Goal: Use online tool/utility: Utilize a website feature to perform a specific function

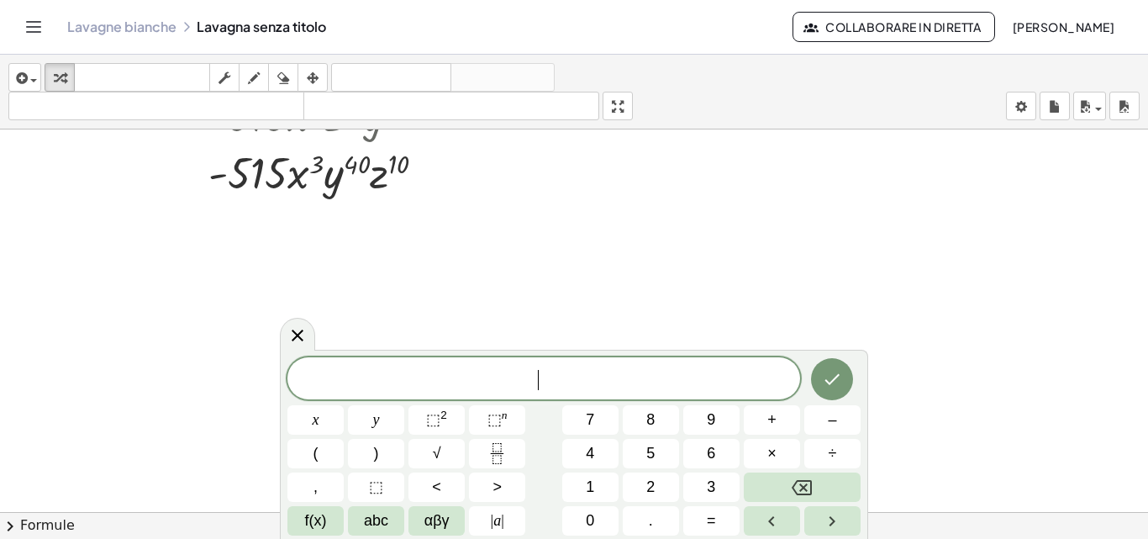
scroll to position [635, 0]
click at [322, 452] on button "(" at bounding box center [315, 453] width 56 height 29
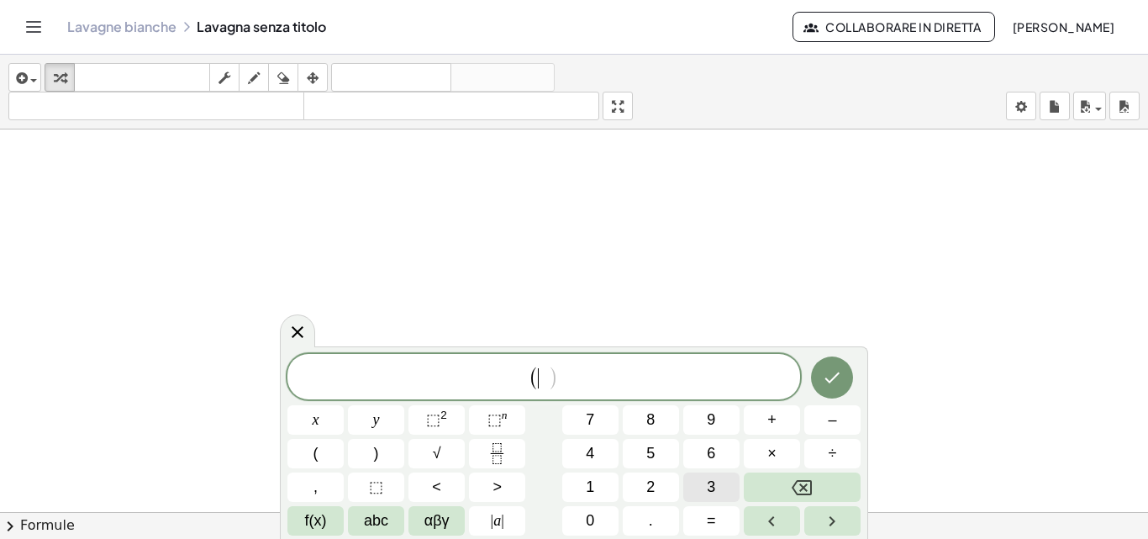
click at [724, 482] on button "3" at bounding box center [711, 486] width 56 height 29
click at [441, 409] on sup "2" at bounding box center [443, 414] width 7 height 13
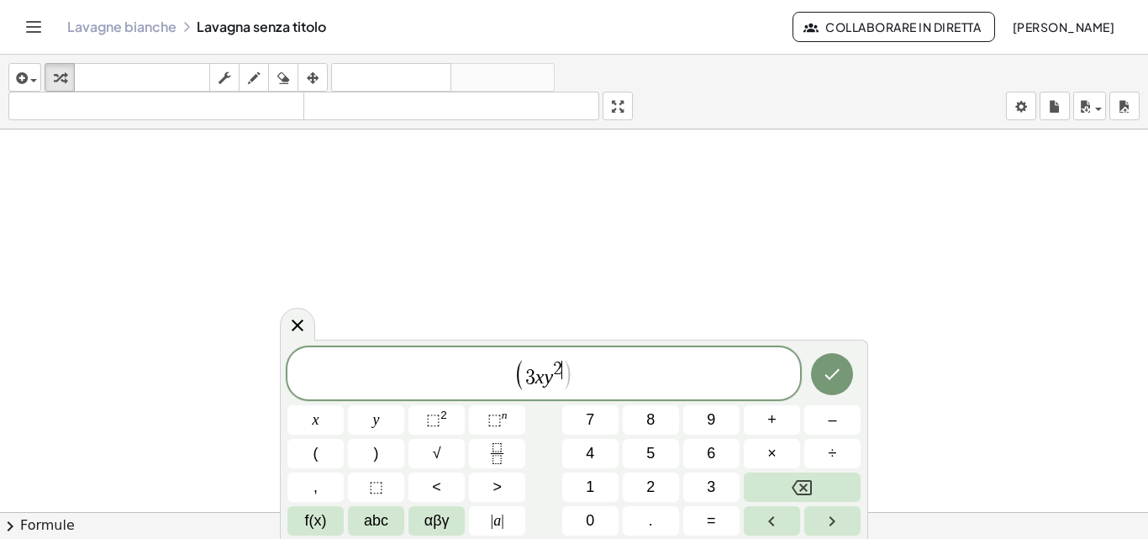
click at [559, 367] on span "2" at bounding box center [557, 369] width 9 height 18
click at [798, 482] on icon "Backspace" at bounding box center [802, 487] width 20 height 20
click at [689, 484] on button "3" at bounding box center [711, 486] width 56 height 29
click at [828, 513] on icon "Right arrow" at bounding box center [832, 521] width 20 height 20
click at [372, 456] on button ")" at bounding box center [376, 453] width 56 height 29
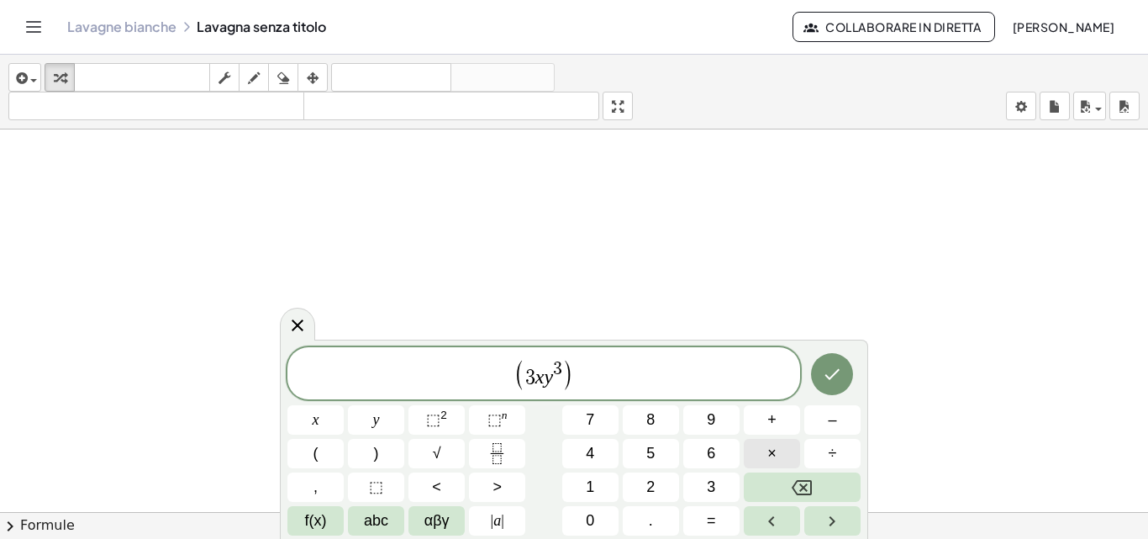
click at [771, 449] on span "×" at bounding box center [771, 453] width 9 height 23
click at [311, 445] on button "(" at bounding box center [315, 453] width 56 height 29
click at [502, 452] on icon "Fraction" at bounding box center [497, 453] width 21 height 21
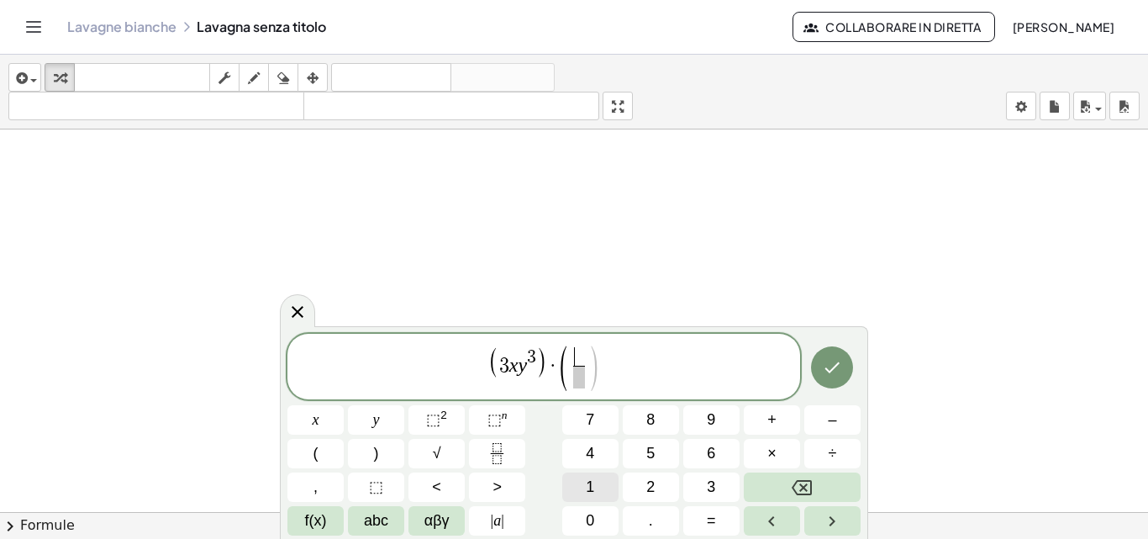
click at [592, 480] on span "1" at bounding box center [590, 487] width 8 height 23
click at [586, 377] on span "1 ​ ​" at bounding box center [579, 367] width 20 height 41
click at [708, 426] on span "9" at bounding box center [711, 419] width 8 height 23
click at [588, 364] on span "( 1 9 ​ ​ )" at bounding box center [579, 367] width 42 height 45
click at [372, 447] on button ")" at bounding box center [376, 453] width 56 height 29
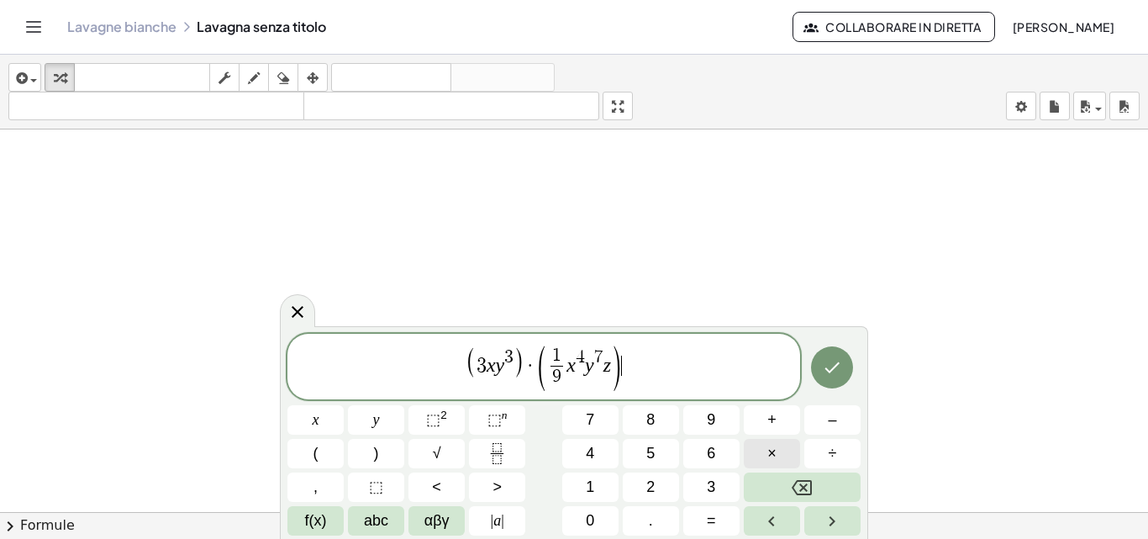
click at [772, 451] on span "×" at bounding box center [771, 453] width 9 height 23
click at [328, 453] on button "(" at bounding box center [315, 453] width 56 height 29
click at [494, 456] on icon "Fraction" at bounding box center [497, 453] width 21 height 21
click at [625, 380] on span "​" at bounding box center [627, 377] width 13 height 23
click at [643, 371] on span ")" at bounding box center [647, 369] width 13 height 50
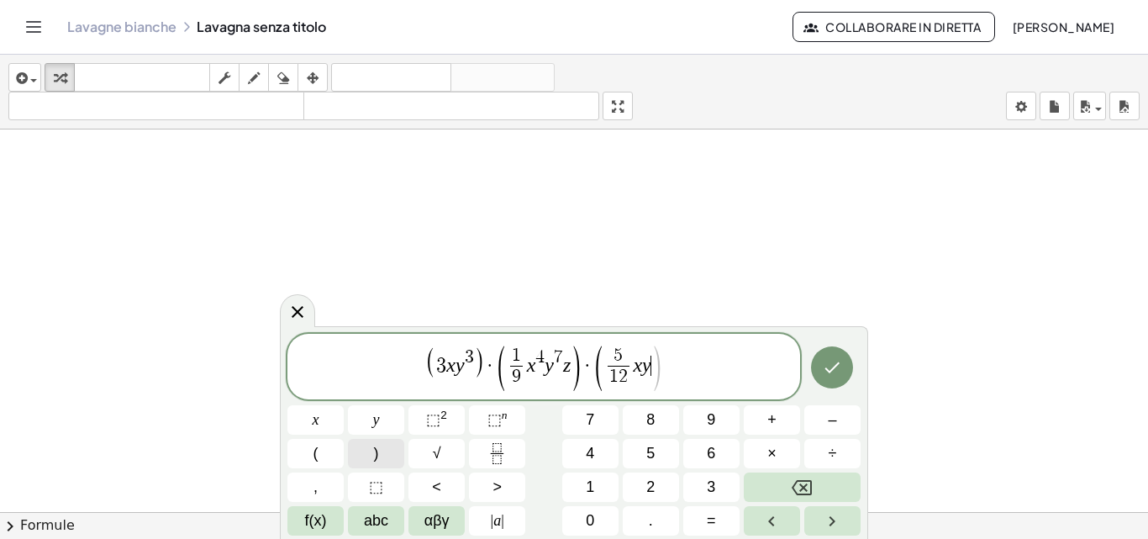
click at [374, 453] on span ")" at bounding box center [376, 453] width 5 height 23
click at [819, 372] on button "Fatto" at bounding box center [832, 367] width 42 height 42
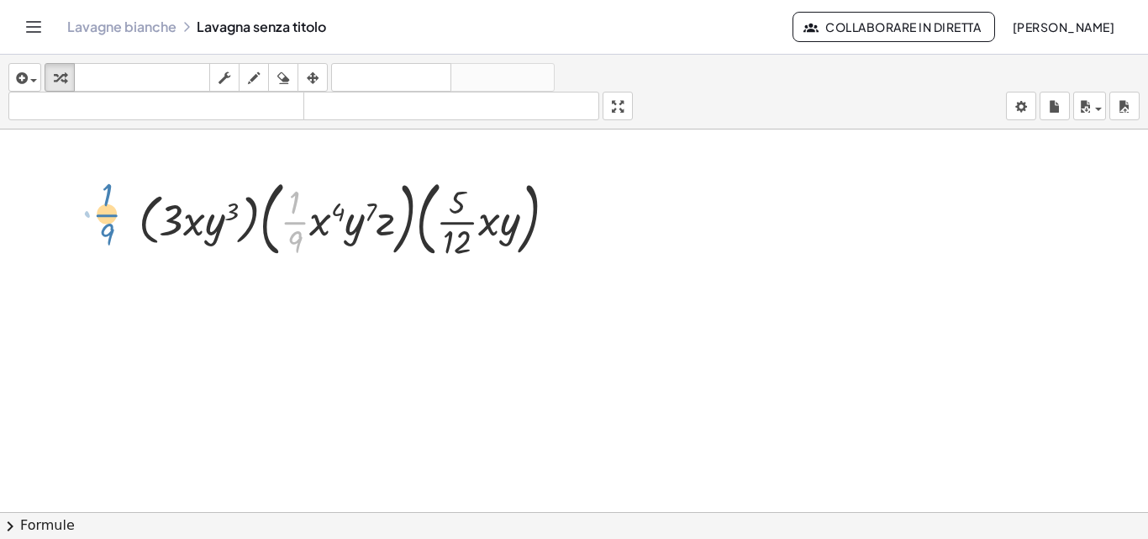
drag, startPoint x: 294, startPoint y: 222, endPoint x: 106, endPoint y: 214, distance: 188.4
click at [249, 229] on div at bounding box center [354, 217] width 448 height 91
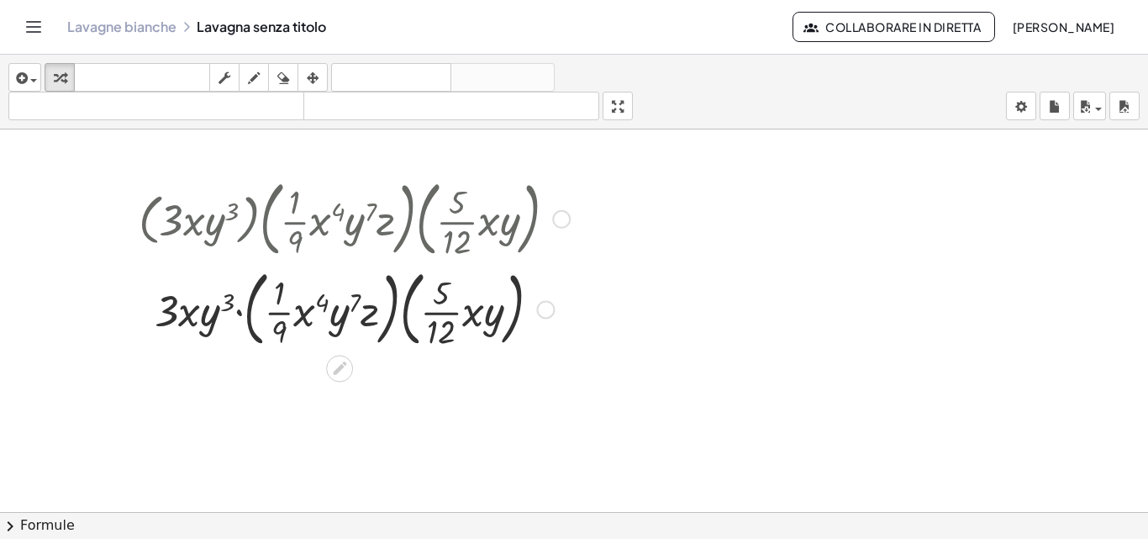
click at [250, 307] on div at bounding box center [354, 308] width 448 height 91
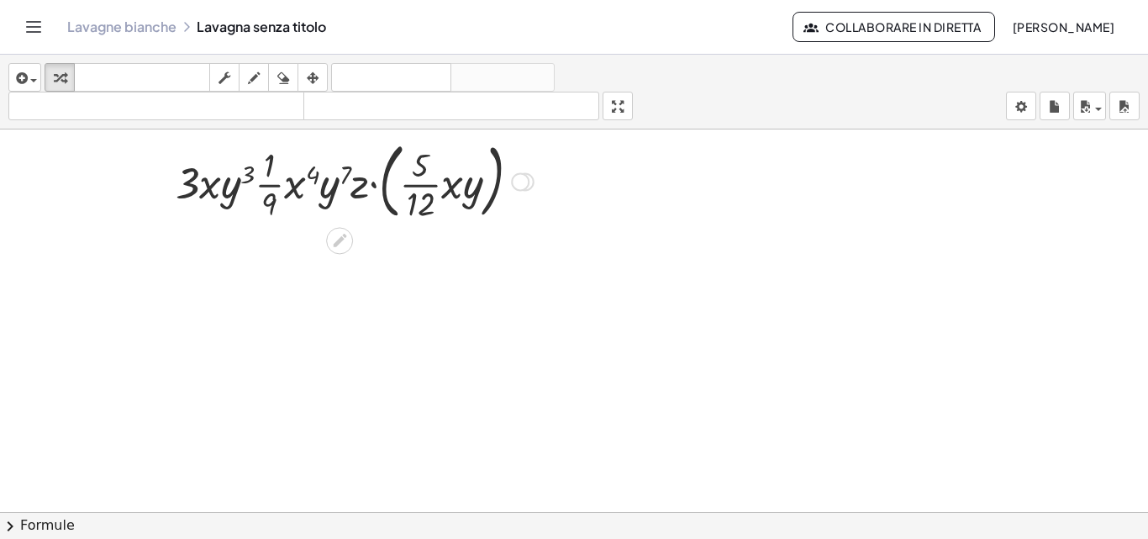
scroll to position [765, 0]
click at [389, 203] on div at bounding box center [354, 178] width 448 height 91
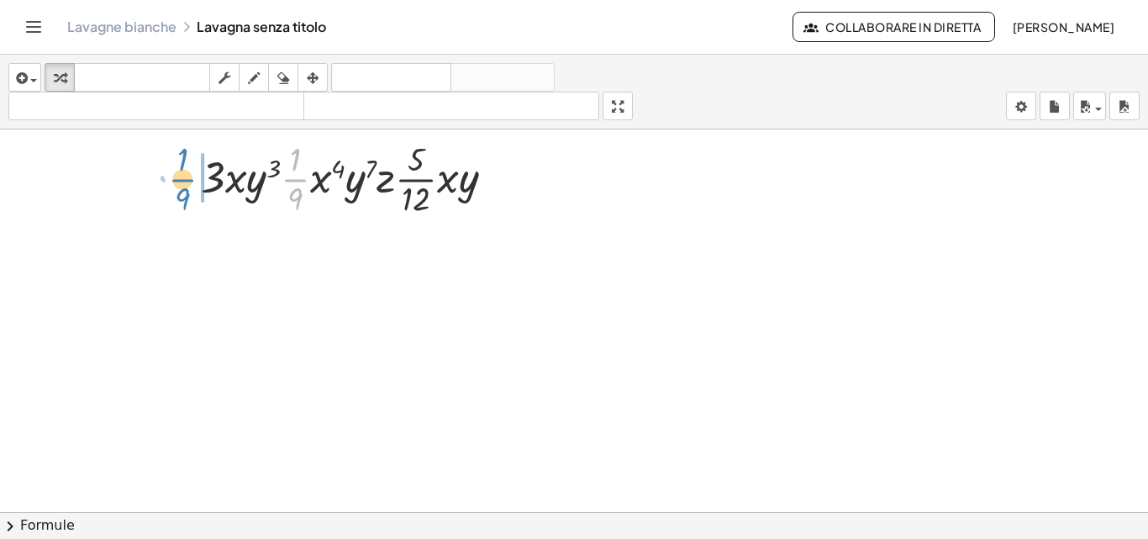
drag, startPoint x: 291, startPoint y: 180, endPoint x: 178, endPoint y: 180, distance: 112.6
click at [178, 180] on div at bounding box center [354, 177] width 448 height 84
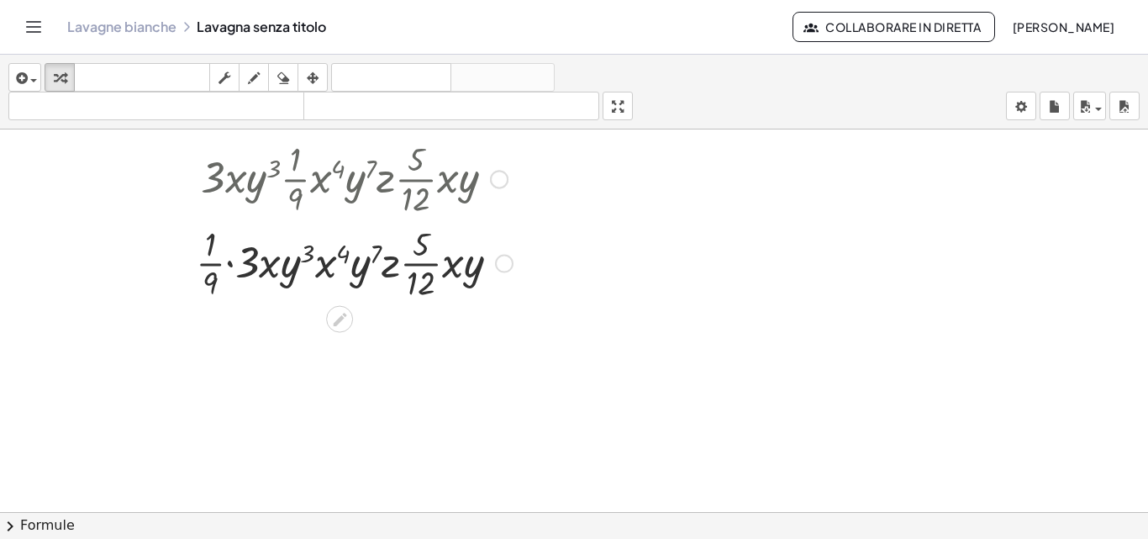
click at [414, 182] on div at bounding box center [354, 177] width 438 height 84
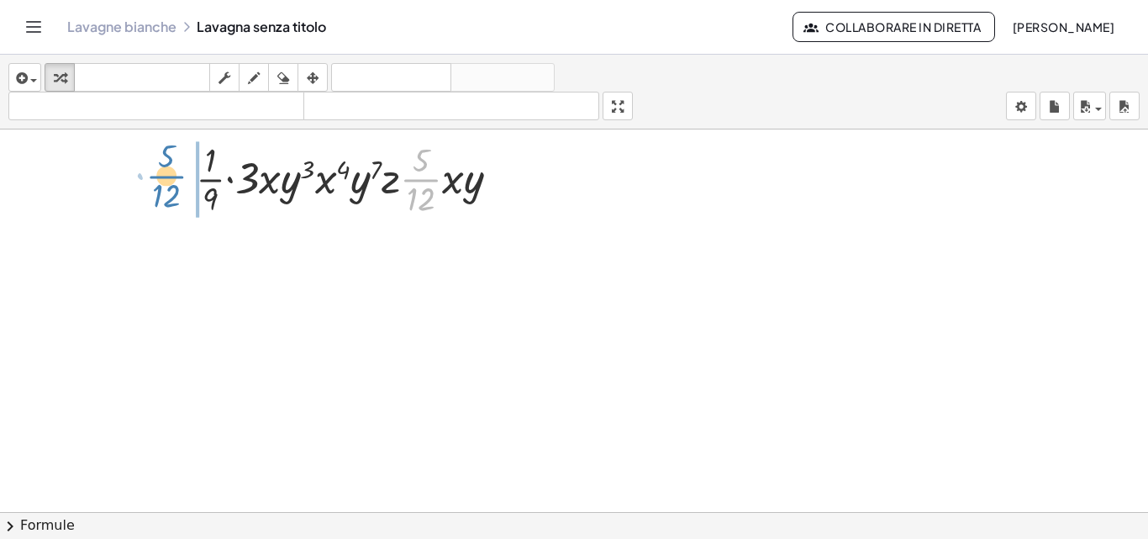
drag, startPoint x: 419, startPoint y: 182, endPoint x: 164, endPoint y: 178, distance: 254.7
click at [164, 178] on div at bounding box center [354, 178] width 448 height 84
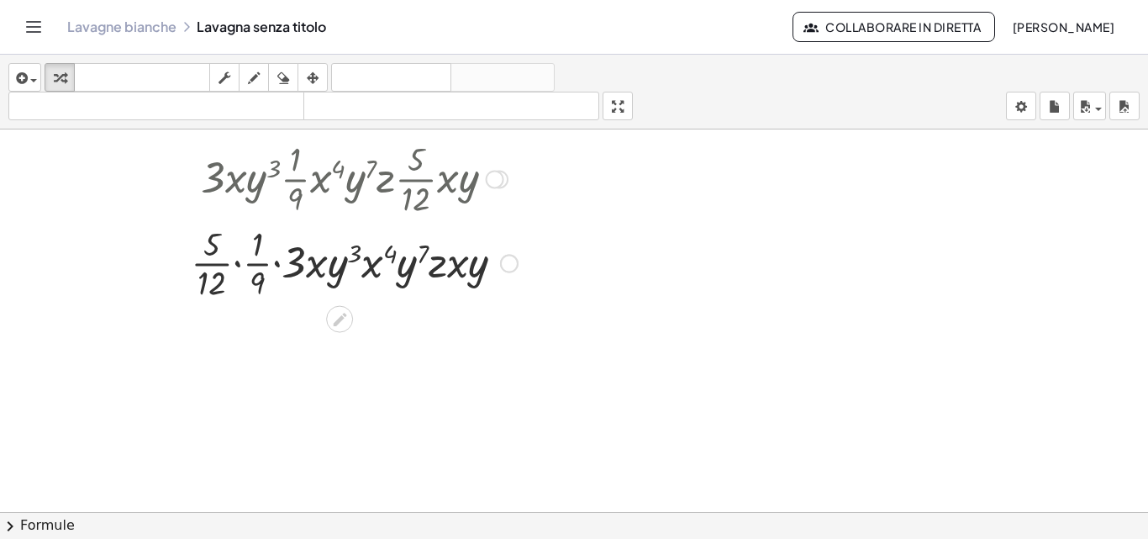
scroll to position [765, 0]
click at [206, 291] on div at bounding box center [354, 262] width 448 height 84
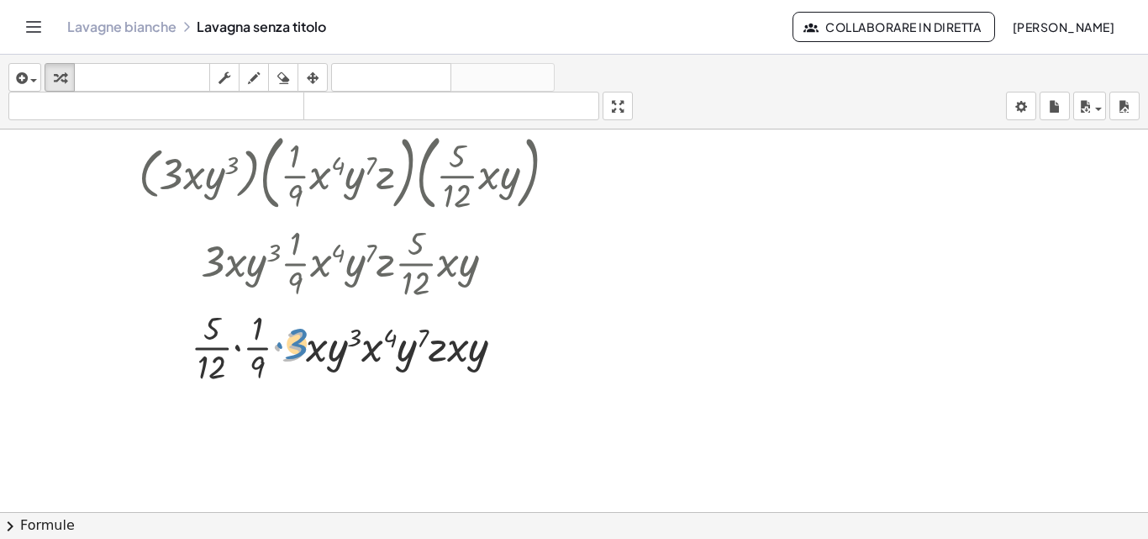
click at [298, 336] on div at bounding box center [354, 346] width 448 height 84
drag, startPoint x: 291, startPoint y: 335, endPoint x: 161, endPoint y: 344, distance: 129.7
click at [161, 344] on div at bounding box center [354, 346] width 448 height 84
